Goal: Task Accomplishment & Management: Manage account settings

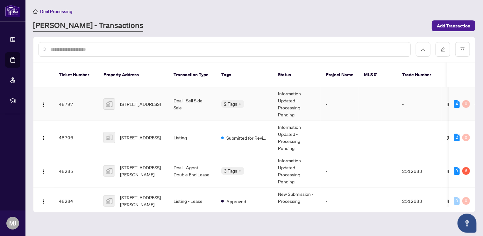
click at [153, 100] on span "[STREET_ADDRESS]" at bounding box center [140, 103] width 41 height 7
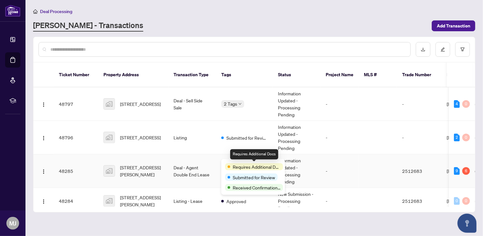
click at [232, 164] on div "Requires Additional Docs" at bounding box center [254, 166] width 58 height 7
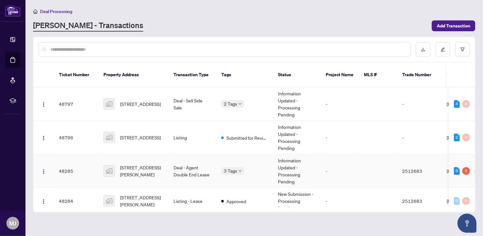
click at [198, 163] on td "Deal - Agent Double End Lease" at bounding box center [193, 170] width 48 height 33
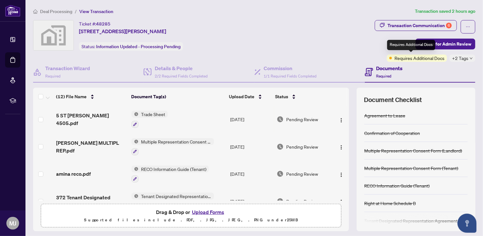
click at [414, 56] on span "Requires Additional Docs" at bounding box center [420, 57] width 50 height 7
click at [417, 64] on div "Documents Required" at bounding box center [420, 72] width 111 height 21
click at [418, 58] on span "Requires Additional Docs" at bounding box center [420, 57] width 50 height 7
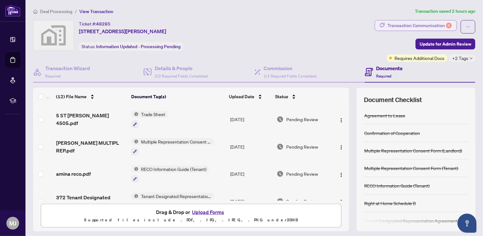
click at [405, 27] on div "Transaction Communication 6" at bounding box center [420, 25] width 64 height 10
type textarea "**********"
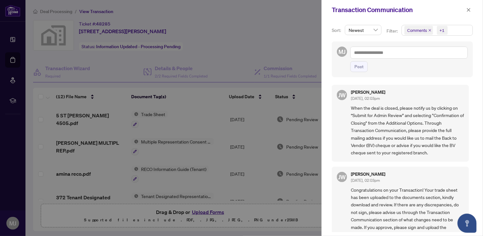
click at [256, 54] on div at bounding box center [241, 118] width 483 height 236
click at [469, 7] on span "button" at bounding box center [469, 10] width 4 height 10
